Goal: Task Accomplishment & Management: Use online tool/utility

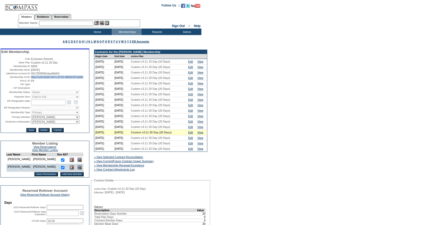
drag, startPoint x: 55, startPoint y: 86, endPoint x: 29, endPoint y: 82, distance: 26.1
click at [31, 79] on td "0fee71e9-62d0-4471-9719-48891937a68d" at bounding box center [59, 77] width 57 height 3
copy span "0fee71e9-62d0-4471-9719-48891937a68d"
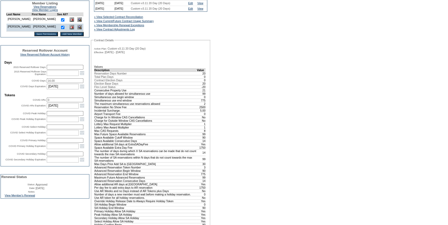
scroll to position [142, 0]
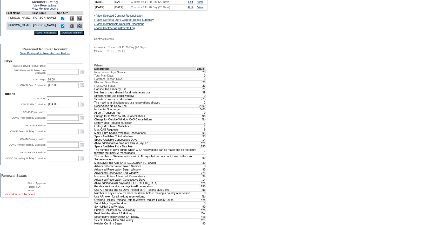
click at [28, 196] on link "View Member's Renewal" at bounding box center [20, 194] width 30 height 3
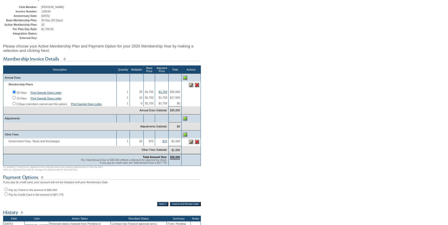
scroll to position [94, 0]
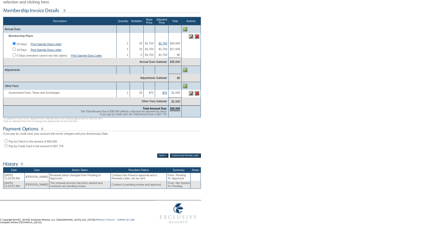
click at [7, 143] on input "Pay by Check in the amount of $36,500" at bounding box center [5, 140] width 3 height 3
radio input "true"
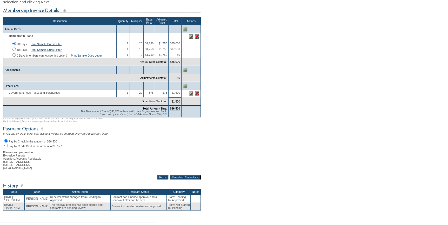
click at [157, 179] on input "Next >" at bounding box center [162, 177] width 11 height 4
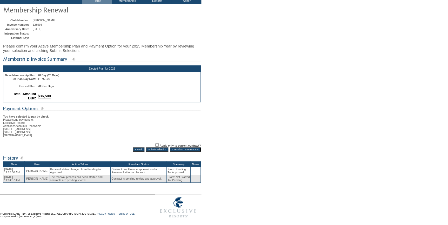
scroll to position [37, 0]
click at [159, 149] on input "Submit Selection" at bounding box center [157, 149] width 22 height 4
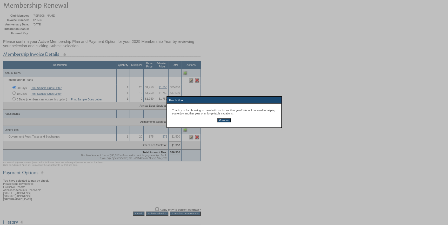
click at [223, 122] on input "Continue" at bounding box center [224, 120] width 14 height 4
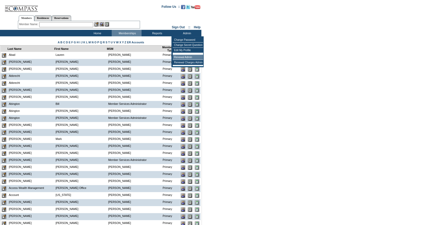
click at [183, 56] on td "Renewal Admin" at bounding box center [188, 57] width 30 height 5
